Goal: Obtain resource: Download file/media

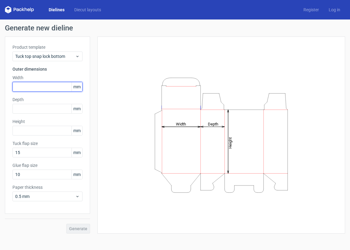
click at [58, 86] on input "text" at bounding box center [47, 87] width 70 height 10
type input "125"
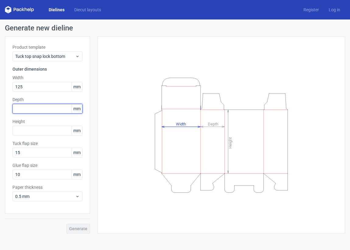
click at [34, 106] on input "text" at bounding box center [47, 109] width 70 height 10
type input "65"
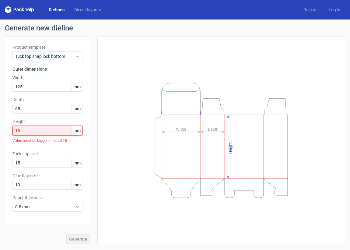
click at [24, 132] on input "15" at bounding box center [47, 131] width 70 height 10
type input "150"
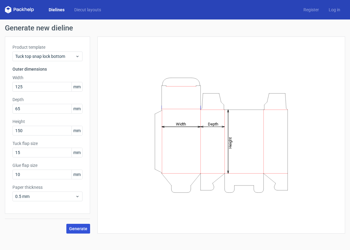
click at [76, 228] on span "Generate" at bounding box center [78, 229] width 18 height 4
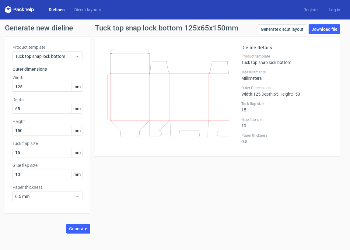
click at [61, 10] on link "Dielines" at bounding box center [57, 10] width 26 height 6
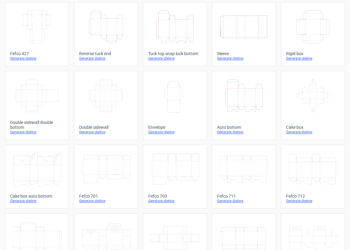
scroll to position [35, 0]
click at [247, 116] on link "Height Depth Width Auto bottom Generate dieline" at bounding box center [244, 104] width 64 height 69
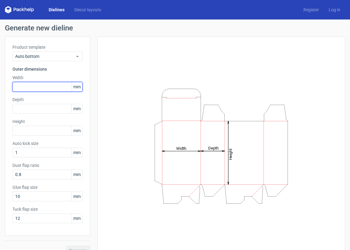
click at [43, 86] on input "text" at bounding box center [47, 87] width 70 height 10
type input "125"
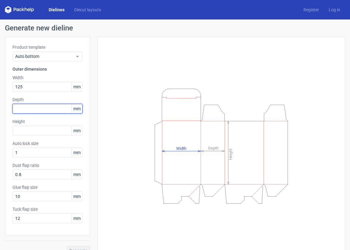
click at [35, 110] on input "text" at bounding box center [47, 109] width 70 height 10
type input "65"
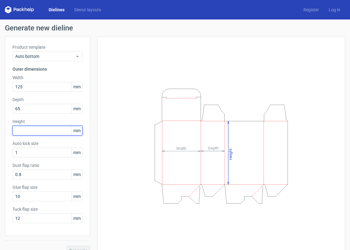
click at [35, 130] on input "text" at bounding box center [47, 131] width 70 height 10
type input "150"
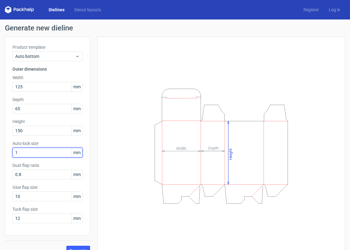
click at [40, 151] on input "1" at bounding box center [47, 153] width 70 height 10
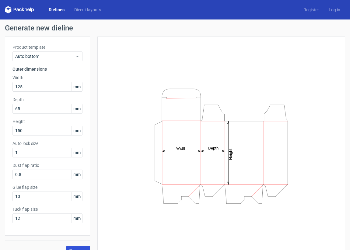
click at [77, 248] on button "Generate" at bounding box center [78, 251] width 24 height 10
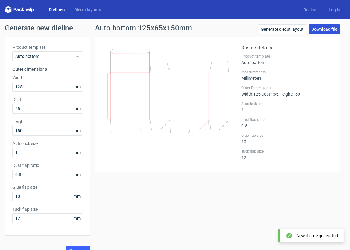
click at [326, 30] on link "Download file" at bounding box center [325, 29] width 32 height 10
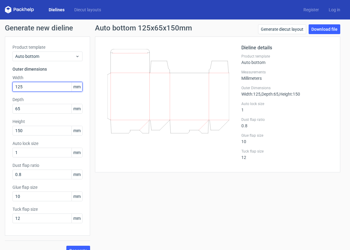
drag, startPoint x: 35, startPoint y: 85, endPoint x: 13, endPoint y: 88, distance: 21.8
click at [13, 88] on input "125" at bounding box center [47, 87] width 70 height 10
type input "95"
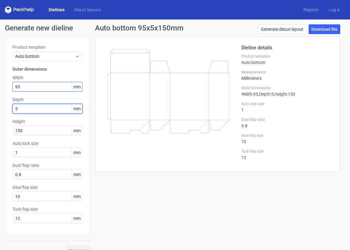
type input "55"
type input "140"
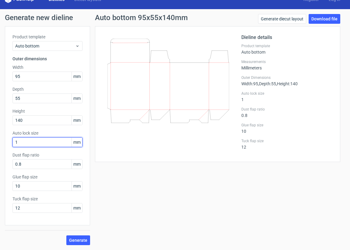
scroll to position [10, 0]
click at [83, 239] on span "Generate" at bounding box center [78, 240] width 18 height 4
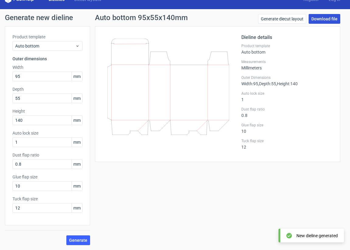
click at [324, 19] on link "Download file" at bounding box center [325, 19] width 32 height 10
